Goal: Check status: Check status

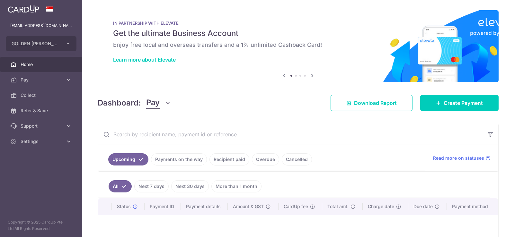
scroll to position [64, 0]
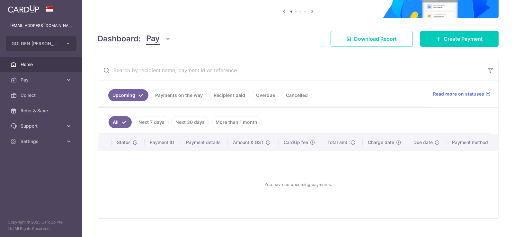
click at [192, 98] on link "Payments on the way" at bounding box center [179, 95] width 56 height 12
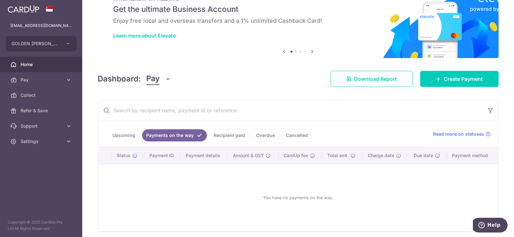
scroll to position [49, 0]
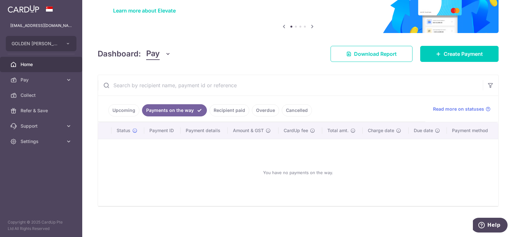
click at [122, 111] on link "Upcoming" at bounding box center [123, 110] width 31 height 12
click at [122, 96] on input "text" at bounding box center [290, 85] width 385 height 21
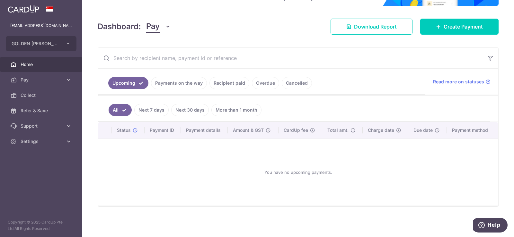
click at [189, 83] on link "Payments on the way" at bounding box center [179, 83] width 56 height 12
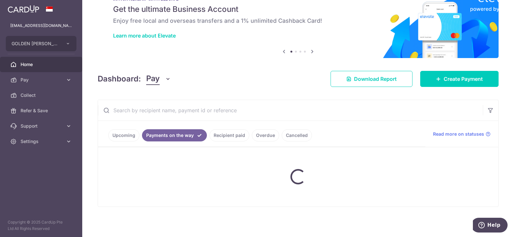
scroll to position [49, 0]
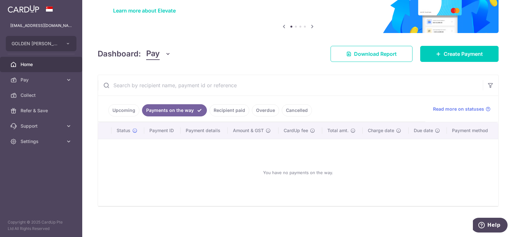
click at [297, 111] on link "Cancelled" at bounding box center [296, 110] width 30 height 12
click at [297, 96] on input "text" at bounding box center [290, 85] width 385 height 21
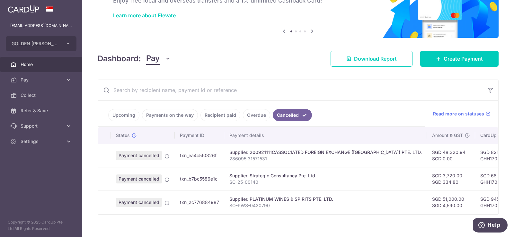
scroll to position [56, 0]
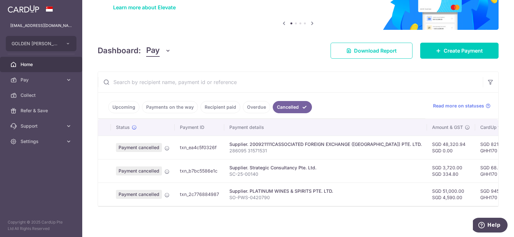
click at [256, 102] on link "Overdue" at bounding box center [256, 107] width 27 height 12
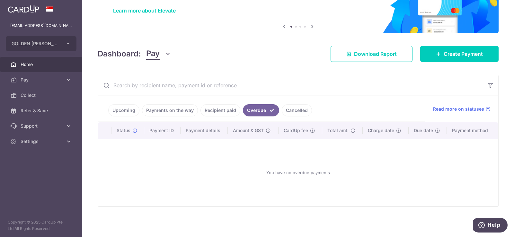
click at [223, 109] on link "Recipient paid" at bounding box center [220, 110] width 40 height 12
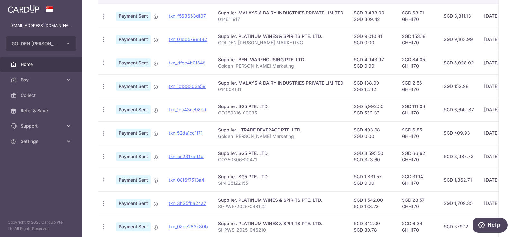
scroll to position [152, 0]
